Goal: Task Accomplishment & Management: Use online tool/utility

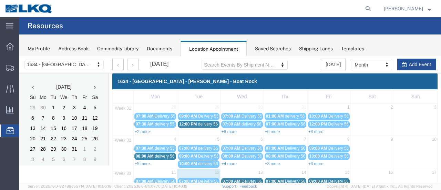
scroll to position [69, 0]
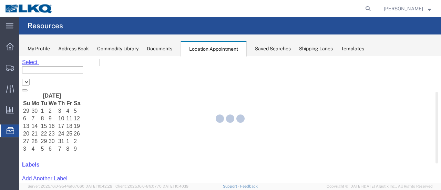
select select "28712"
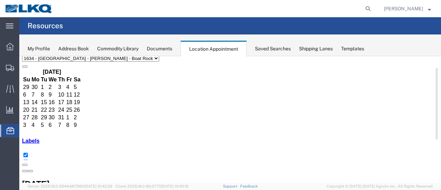
scroll to position [34, 0]
